Goal: Task Accomplishment & Management: Complete application form

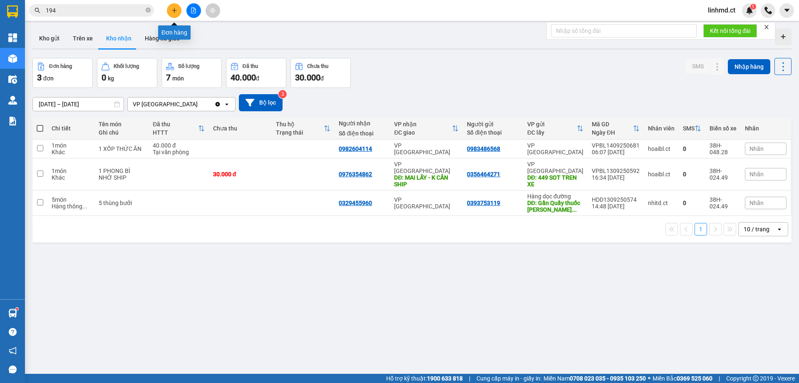
click at [175, 12] on icon "plus" at bounding box center [174, 10] width 6 height 6
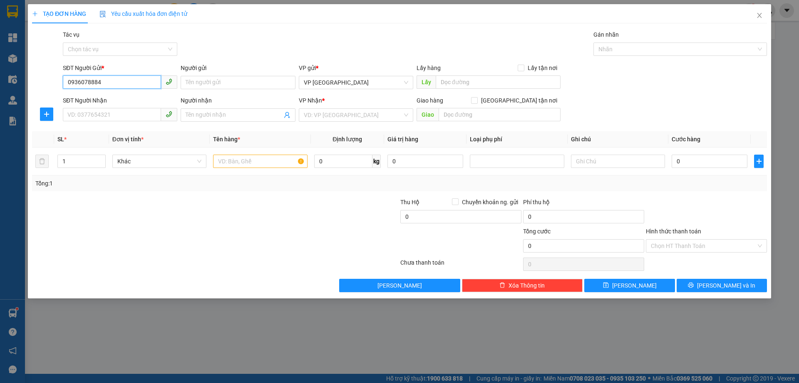
click at [92, 81] on input "0936078884" at bounding box center [112, 81] width 98 height 13
click at [110, 114] on input "SĐT Người Nhận" at bounding box center [112, 114] width 98 height 13
click at [90, 81] on input "09360788884" at bounding box center [112, 81] width 98 height 13
type input "0936078884"
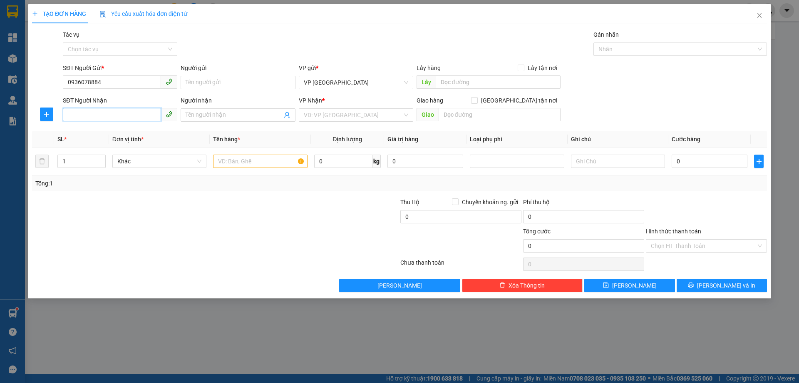
click at [87, 111] on input "SĐT Người Nhận" at bounding box center [112, 114] width 98 height 13
type input "0586506789"
drag, startPoint x: 337, startPoint y: 104, endPoint x: 337, endPoint y: 111, distance: 6.7
click at [337, 107] on div "VP Nhận *" at bounding box center [356, 102] width 114 height 12
click at [337, 111] on input "search" at bounding box center [353, 115] width 99 height 12
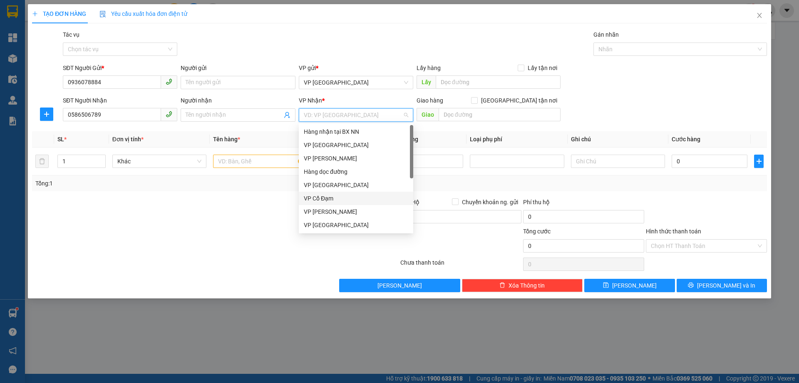
drag, startPoint x: 333, startPoint y: 199, endPoint x: 348, endPoint y: 192, distance: 16.2
click at [333, 199] on div "VP Cổ Đạm" at bounding box center [356, 198] width 104 height 9
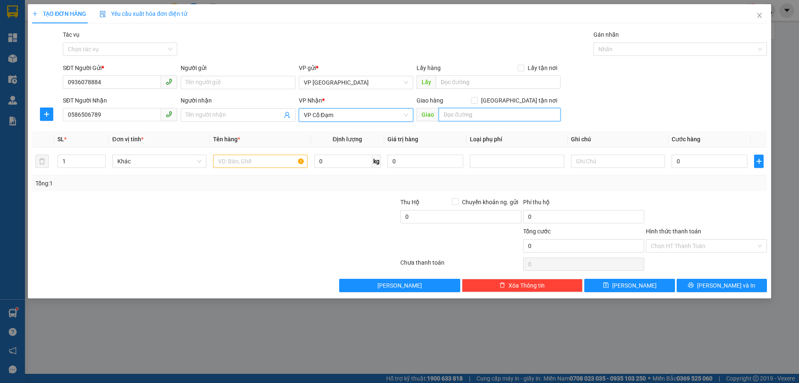
click at [502, 114] on input "text" at bounding box center [500, 114] width 122 height 13
type input "CX BÌNH LỘC"
click at [248, 164] on input "text" at bounding box center [260, 160] width 94 height 13
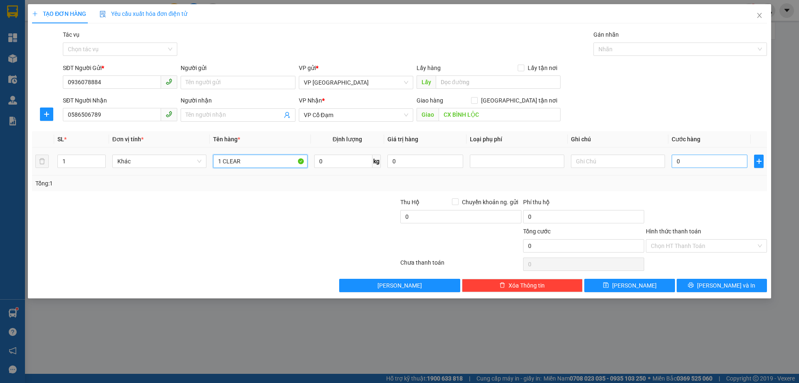
type input "1 CLEAR"
type input "3"
type input "30"
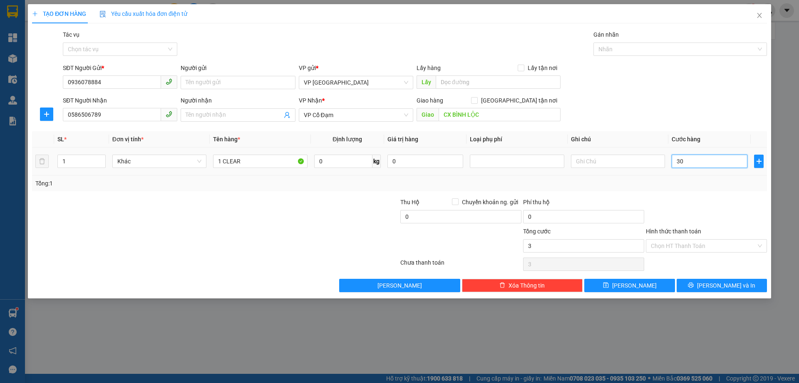
type input "30"
type input "30.000"
click at [711, 196] on div "Transit Pickup Surcharge Ids Transit Deliver Surcharge Ids Transit Deliver Surc…" at bounding box center [399, 161] width 735 height 262
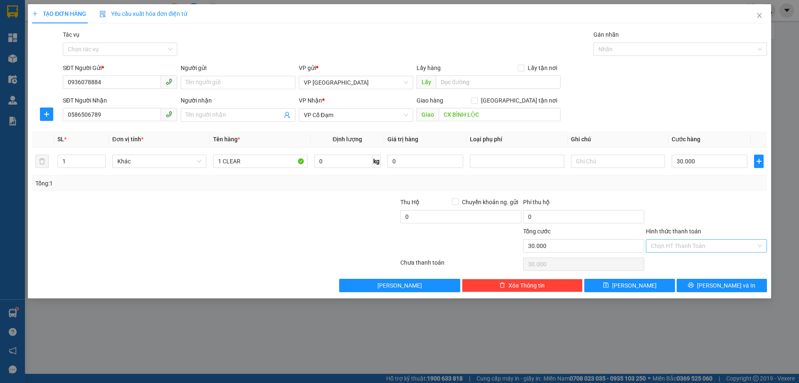
click at [704, 248] on input "Hình thức thanh toán" at bounding box center [703, 245] width 105 height 12
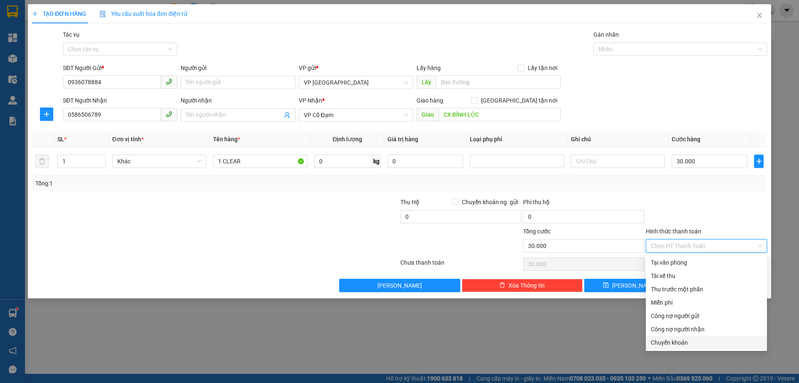
click at [700, 340] on div "Chuyển khoản" at bounding box center [706, 342] width 111 height 9
type input "0"
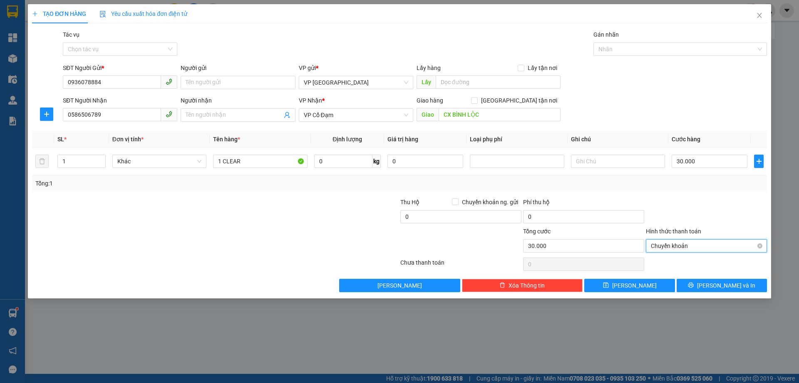
click at [678, 245] on span "Chuyển khoản" at bounding box center [706, 245] width 111 height 12
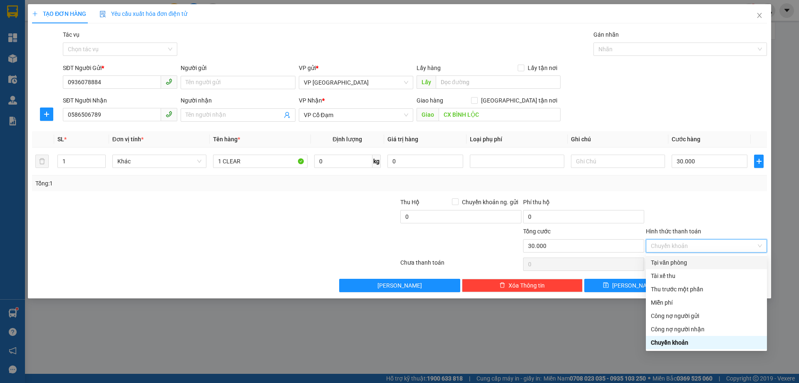
click at [683, 261] on div "Tại văn phòng" at bounding box center [706, 262] width 111 height 9
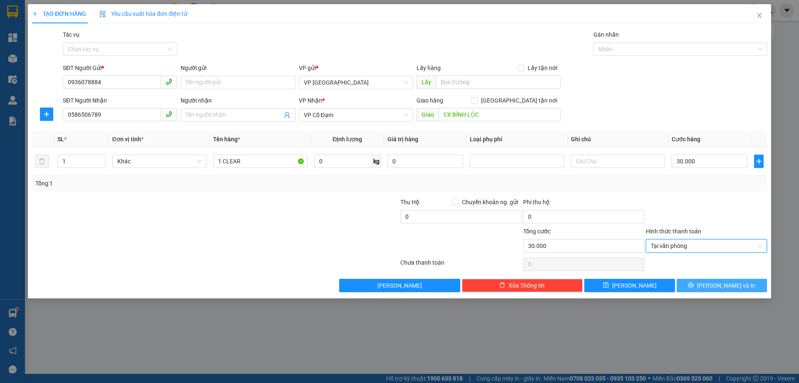
click at [701, 288] on button "[PERSON_NAME] và In" at bounding box center [722, 284] width 90 height 13
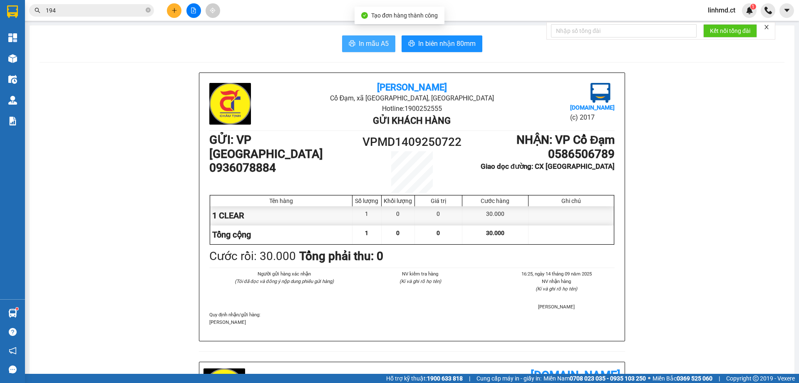
click at [364, 38] on span "In mẫu A5" at bounding box center [374, 43] width 30 height 10
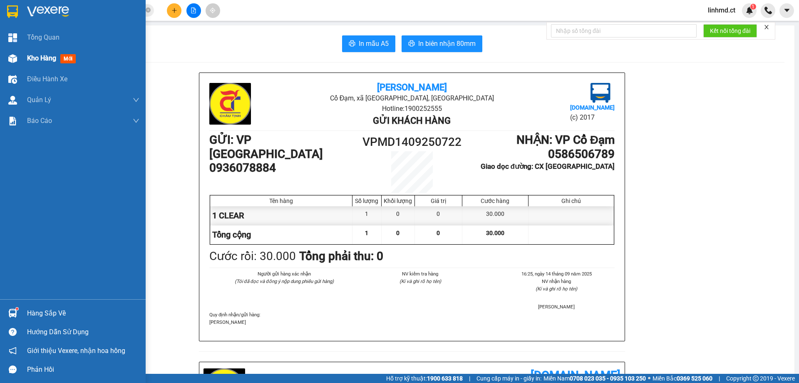
click at [32, 56] on span "Kho hàng" at bounding box center [41, 58] width 29 height 8
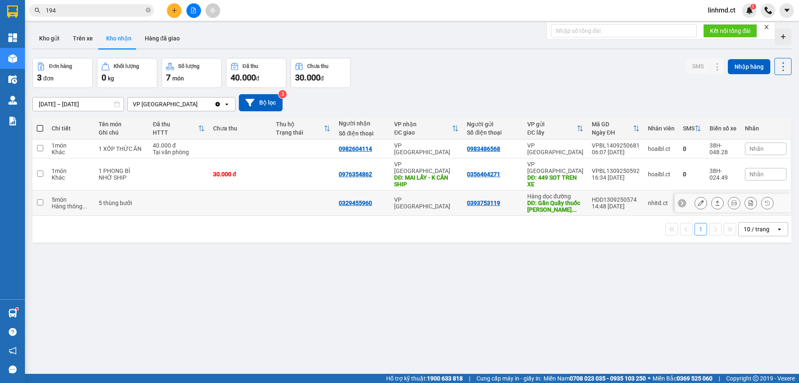
click at [679, 199] on div at bounding box center [682, 203] width 8 height 8
click at [782, 201] on div at bounding box center [785, 203] width 12 height 19
click at [785, 197] on div "ver 1.8.143 Kho gửi Trên xe Kho nhận Hàng đã giao Đơn hàng 3 đơn Khối lượng 0 k…" at bounding box center [412, 216] width 766 height 383
click at [783, 200] on icon at bounding box center [786, 203] width 6 height 6
click at [698, 200] on icon at bounding box center [701, 203] width 6 height 6
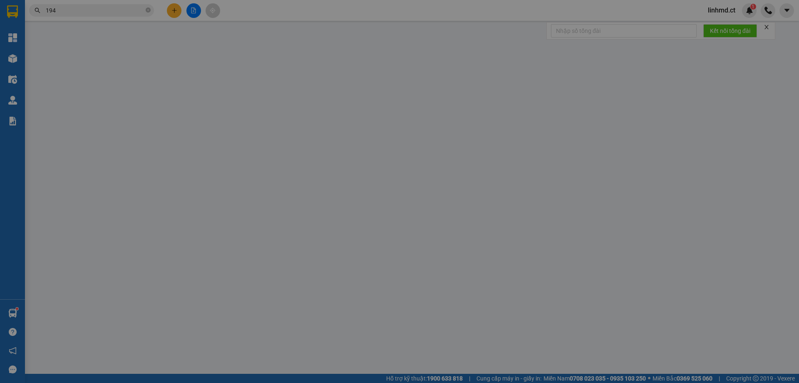
type input "0393753119"
type input "Gần Quầy thuốc Hoàng Gia chợ X An"
type input "0329455960"
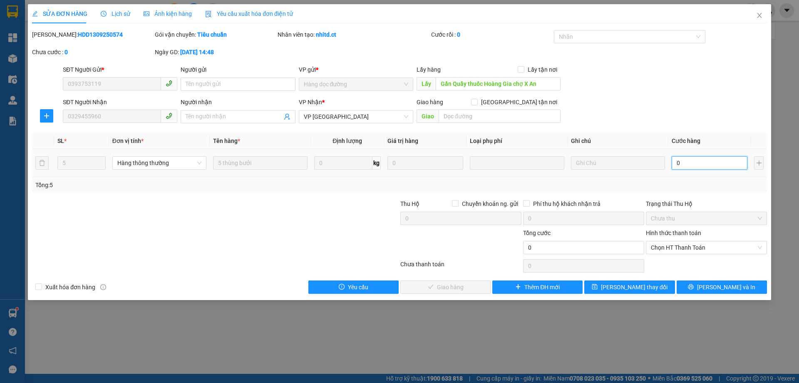
click at [690, 166] on input "0" at bounding box center [710, 162] width 76 height 13
type input "4"
type input "40"
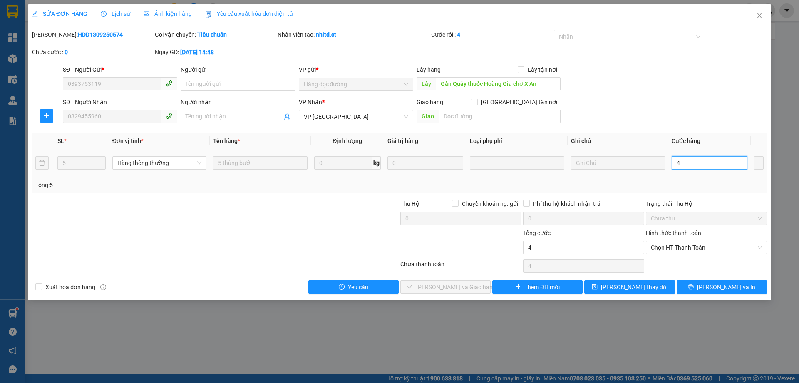
type input "40"
type input "400"
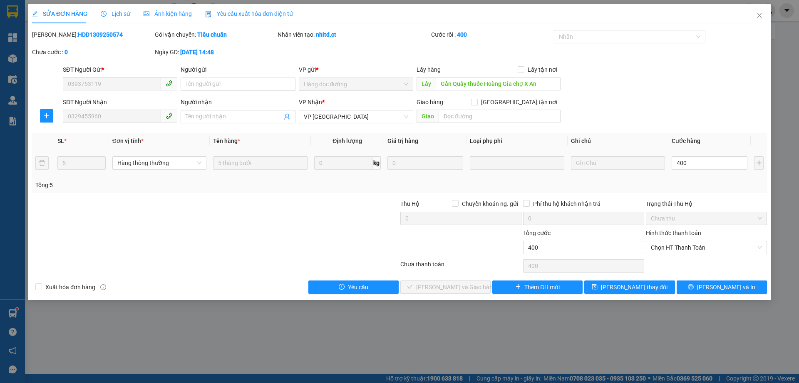
type input "400.000"
click at [691, 176] on td "400.000" at bounding box center [709, 163] width 82 height 28
click at [689, 245] on span "Chọn HT Thanh Toán" at bounding box center [706, 247] width 111 height 12
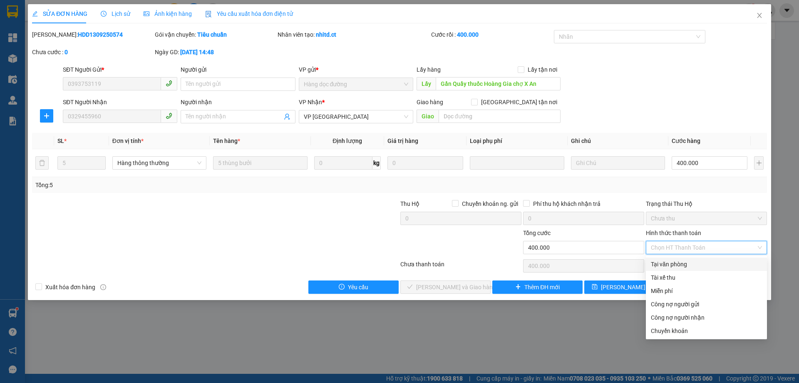
click at [666, 263] on div "Tại văn phòng" at bounding box center [706, 263] width 111 height 9
type input "0"
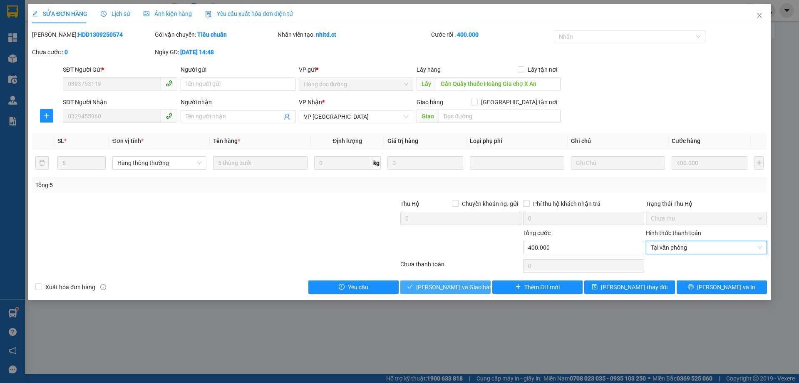
click at [458, 285] on span "[PERSON_NAME] và Giao hàng" at bounding box center [456, 286] width 80 height 9
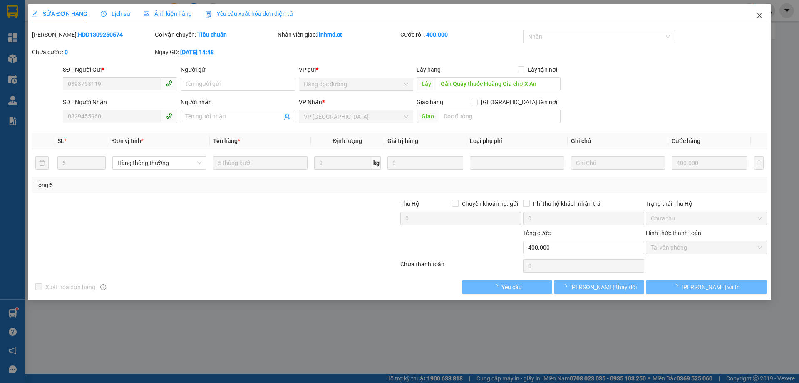
click at [757, 10] on span "Close" at bounding box center [759, 15] width 23 height 23
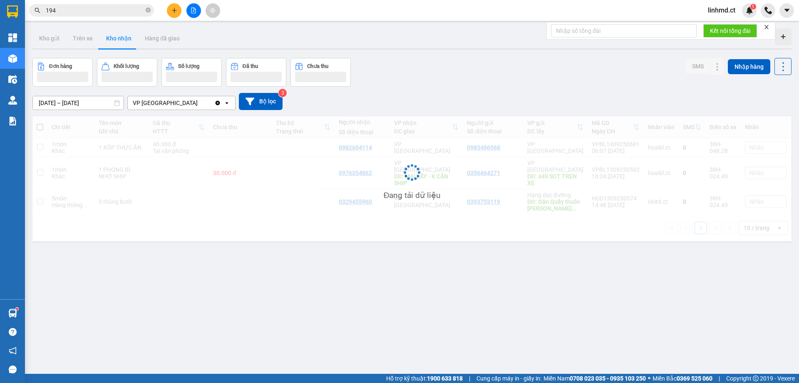
click at [759, 17] on div "linhmd.ct 1" at bounding box center [750, 10] width 98 height 15
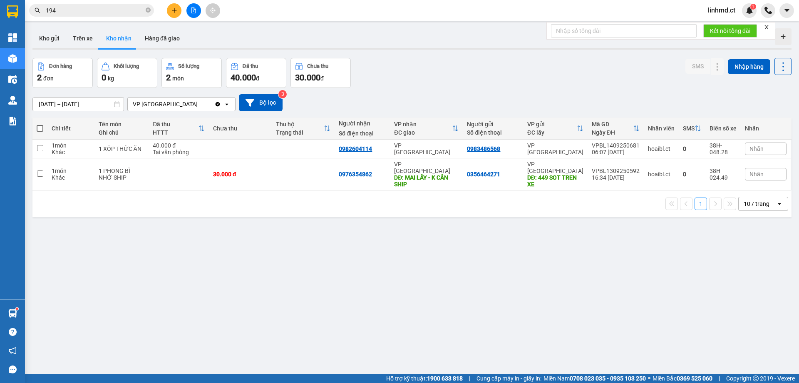
click at [176, 12] on icon "plus" at bounding box center [174, 10] width 6 height 6
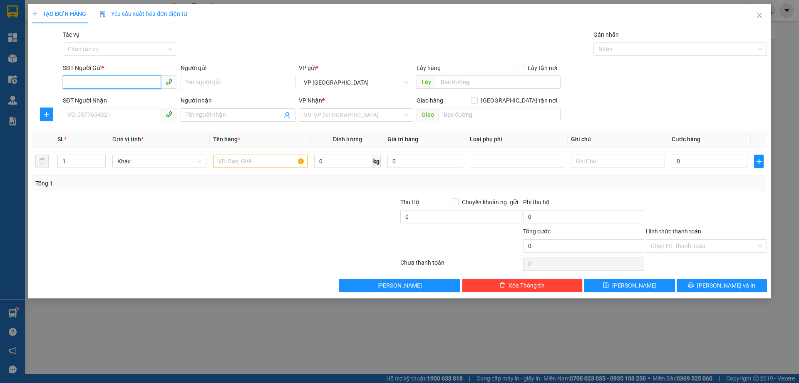
click at [134, 80] on input "SĐT Người Gửi *" at bounding box center [112, 81] width 98 height 13
type input "0976905756"
click at [129, 96] on div "0976905756 - A Hiển" at bounding box center [120, 98] width 104 height 9
type input "A Hiển"
type input "0976905756"
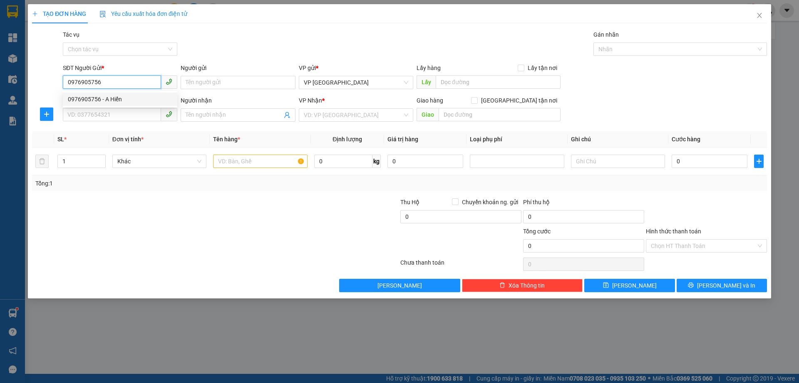
type input "A Hiển"
type input "NGÃ 3 GIA LÁCH"
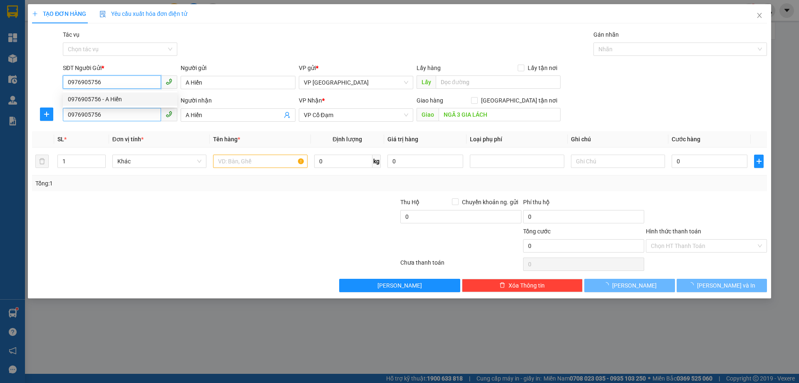
type input "950.000"
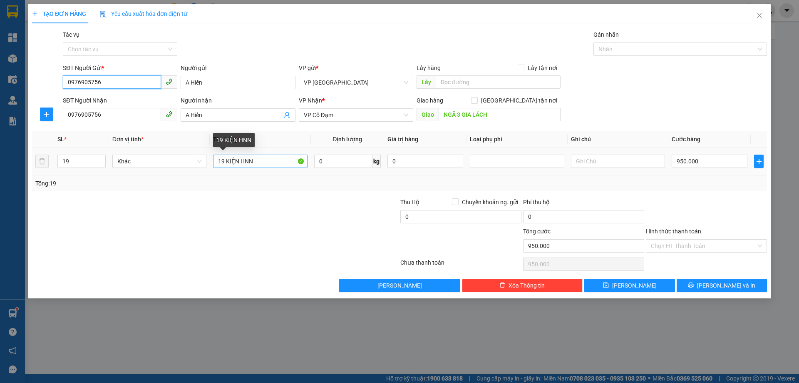
type input "0976905756"
click at [219, 161] on input "19 KIỆN HNN" at bounding box center [260, 160] width 94 height 13
drag, startPoint x: 224, startPoint y: 161, endPoint x: 219, endPoint y: 161, distance: 4.7
click at [219, 161] on input "19 KIỆN HNN" at bounding box center [260, 160] width 94 height 13
type input "3 KIỆN HNN"
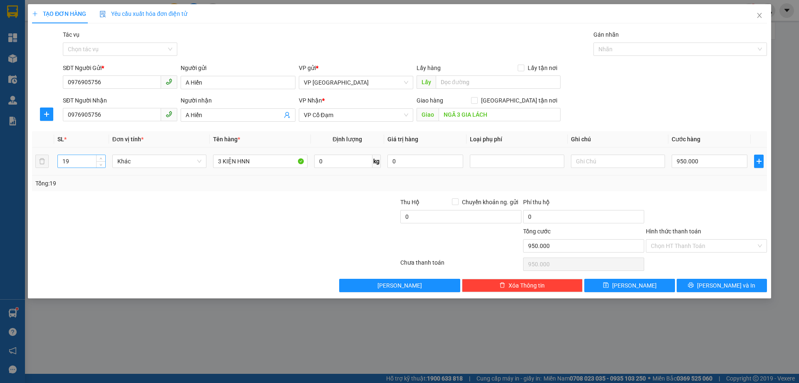
drag, startPoint x: 69, startPoint y: 162, endPoint x: 63, endPoint y: 159, distance: 6.9
click at [63, 159] on input "19" at bounding box center [81, 161] width 47 height 12
type input "3"
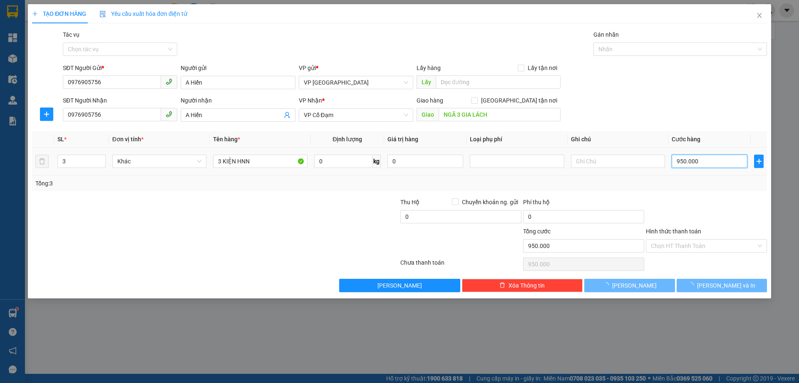
click at [713, 159] on input "950.000" at bounding box center [710, 160] width 76 height 13
type input "0"
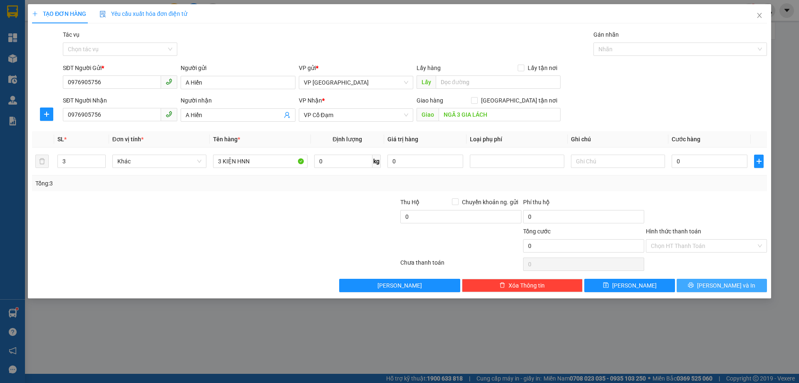
click at [719, 281] on span "[PERSON_NAME] và In" at bounding box center [726, 285] width 58 height 9
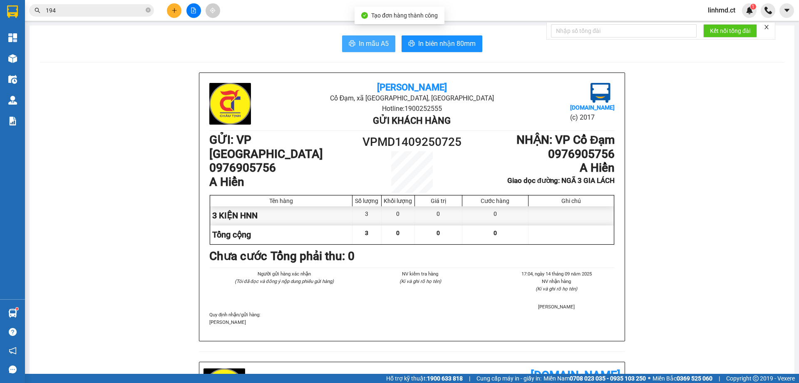
click at [380, 41] on span "In mẫu A5" at bounding box center [374, 43] width 30 height 10
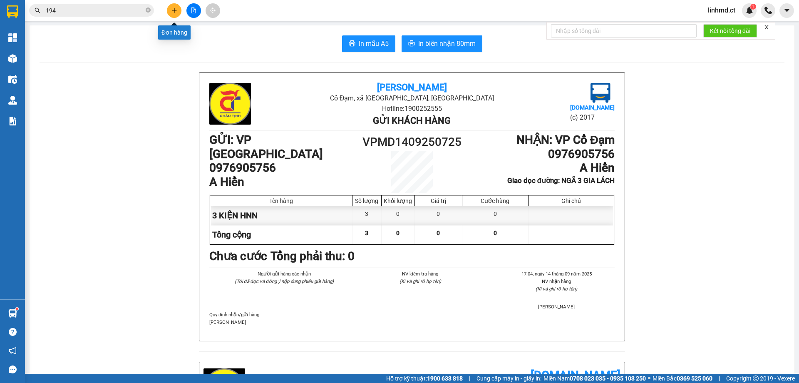
click at [174, 9] on icon "plus" at bounding box center [174, 10] width 6 height 6
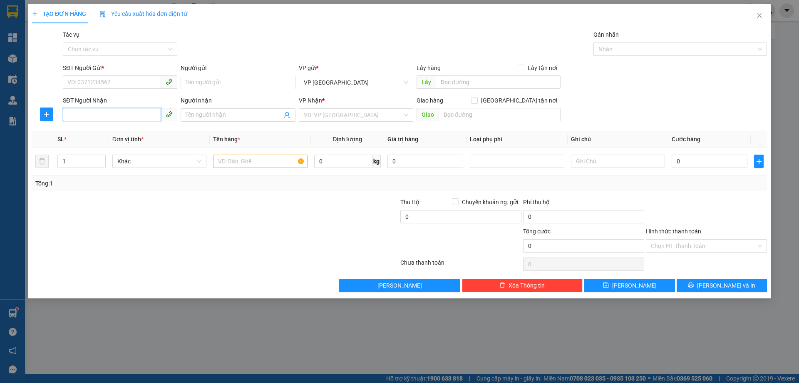
click at [98, 115] on input "SĐT Người Nhận" at bounding box center [112, 114] width 98 height 13
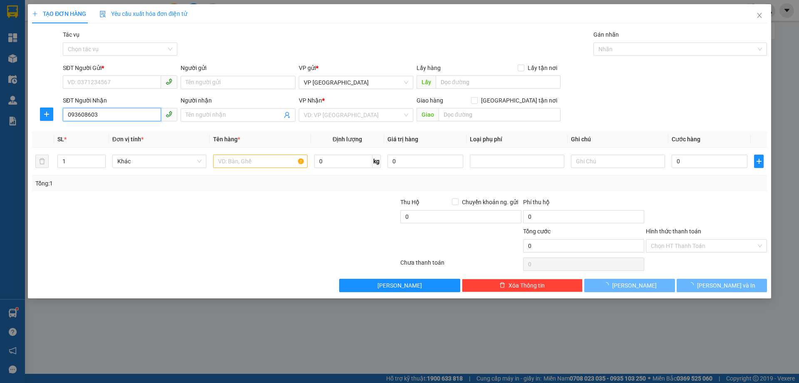
type input "0936086033"
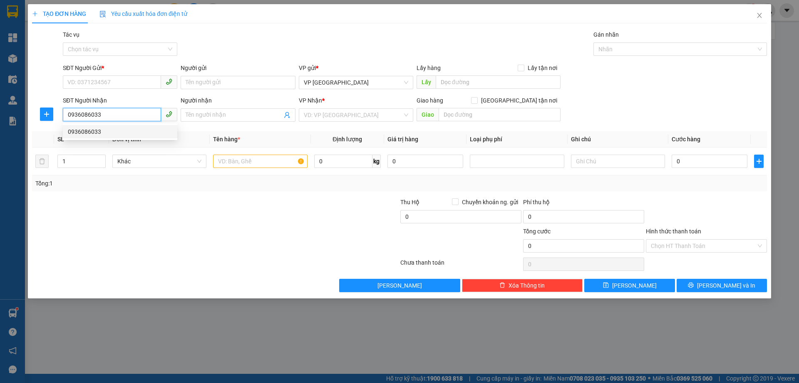
click at [109, 137] on div "0936086033" at bounding box center [120, 131] width 114 height 13
type input "[PERSON_NAME]"
type input "150.000"
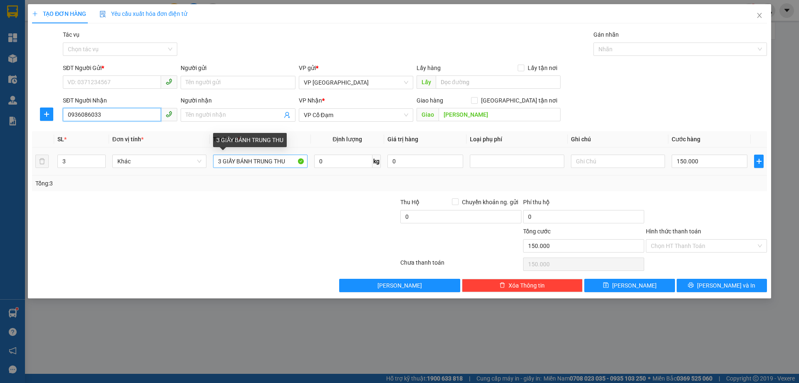
type input "0936086033"
drag, startPoint x: 222, startPoint y: 163, endPoint x: 218, endPoint y: 161, distance: 4.3
click at [218, 161] on input "3 GIẤY BÁNH TRUNG THU" at bounding box center [260, 160] width 94 height 13
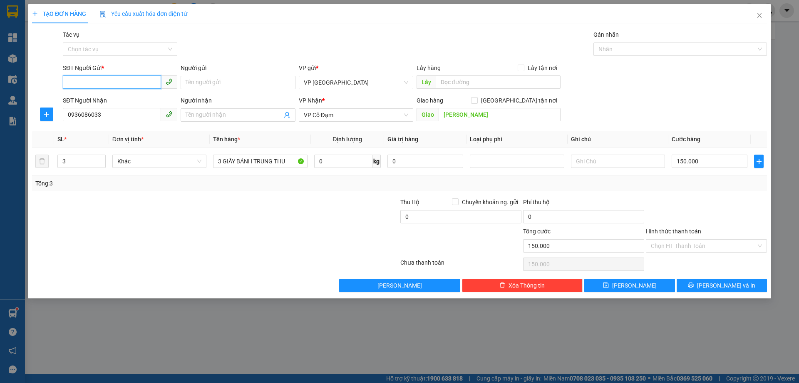
click at [106, 84] on input "SĐT Người Gửi *" at bounding box center [112, 81] width 98 height 13
type input "0974943593"
click at [130, 100] on div "0974943593 - BÁNH TRUNG THU" at bounding box center [120, 98] width 104 height 9
type input "BÁNH TRUNG THU"
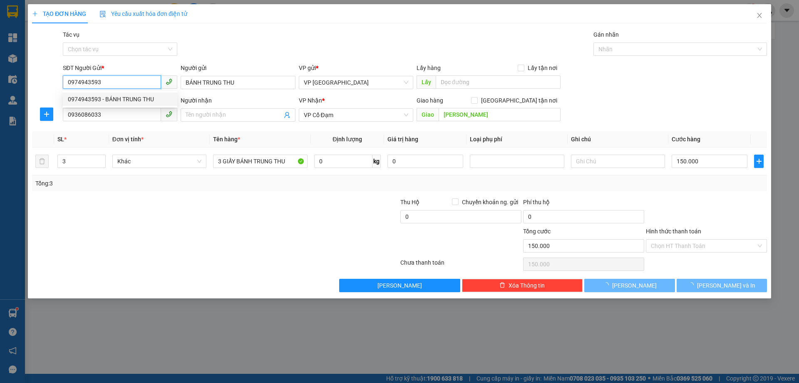
type input "50.000"
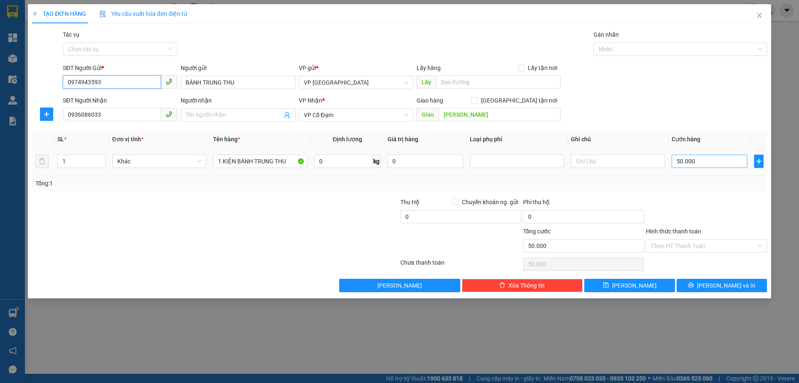
type input "0974943593"
click at [705, 158] on input "50.000" at bounding box center [710, 160] width 76 height 13
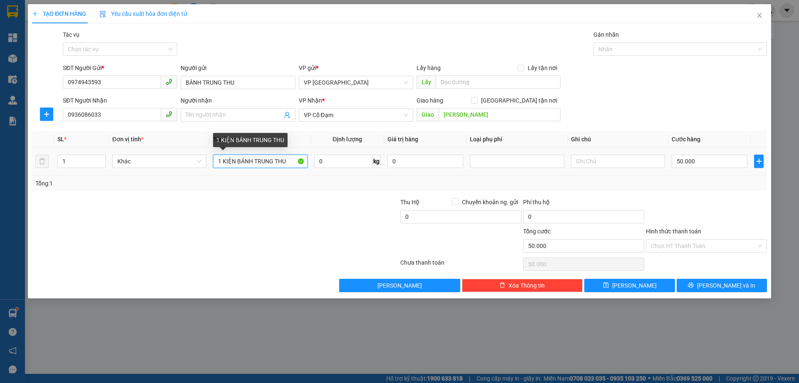
click at [217, 161] on input "1 KIỆN BÁNH TRUNG THU" at bounding box center [260, 160] width 94 height 13
type input "2 KIỆN BÁNH TRUNG THU"
type input "2"
click at [98, 158] on span "Increase Value" at bounding box center [100, 158] width 9 height 7
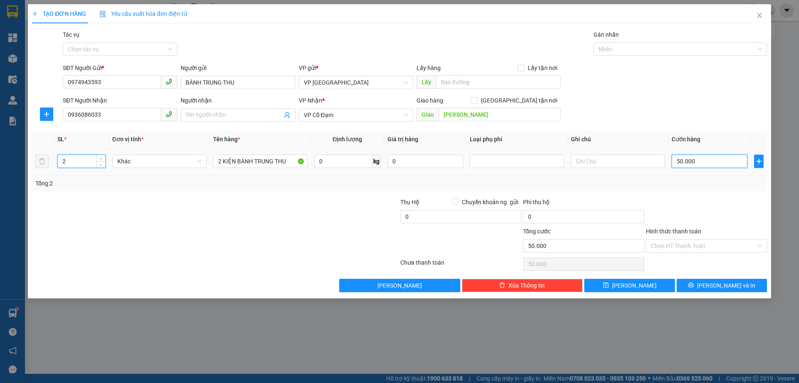
click at [683, 164] on input "50.000" at bounding box center [710, 160] width 76 height 13
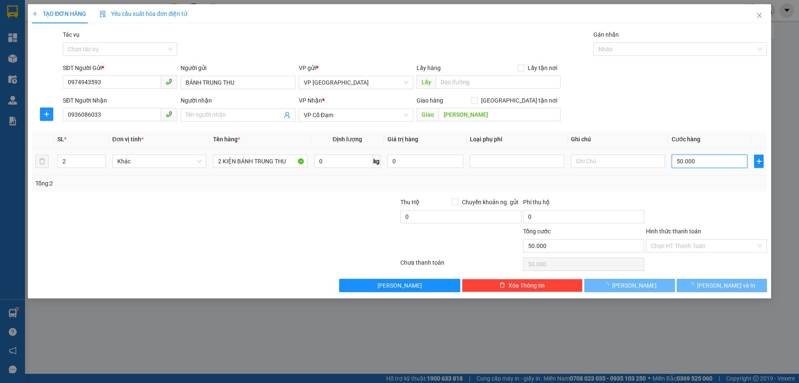
type input "0"
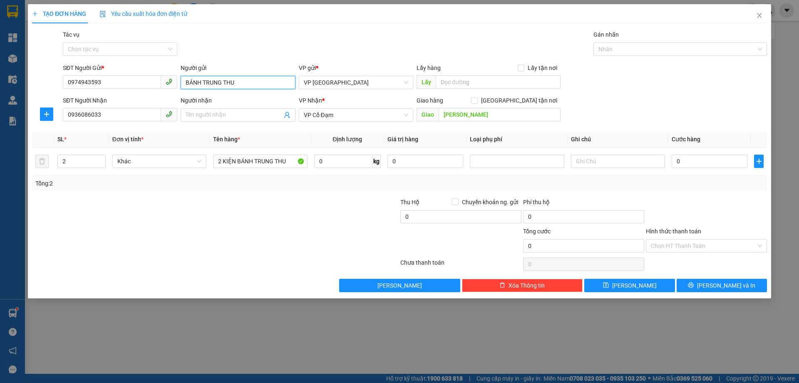
click at [234, 86] on input "BÁNH TRUNG THU" at bounding box center [238, 82] width 114 height 13
click at [712, 281] on button "[PERSON_NAME] và In" at bounding box center [722, 284] width 90 height 13
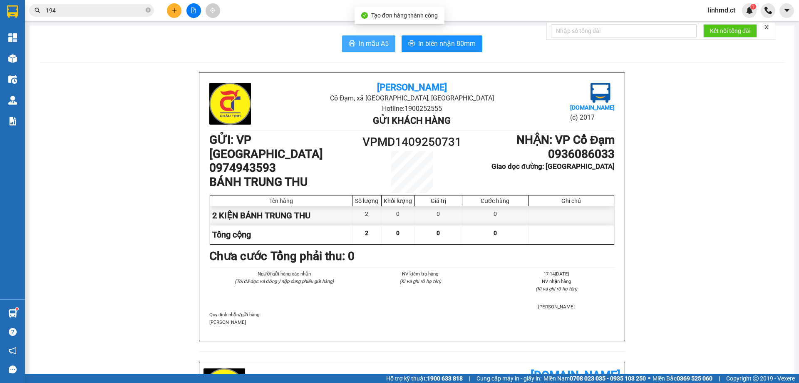
click at [349, 41] on icon "printer" at bounding box center [352, 43] width 7 height 7
